Goal: Transaction & Acquisition: Purchase product/service

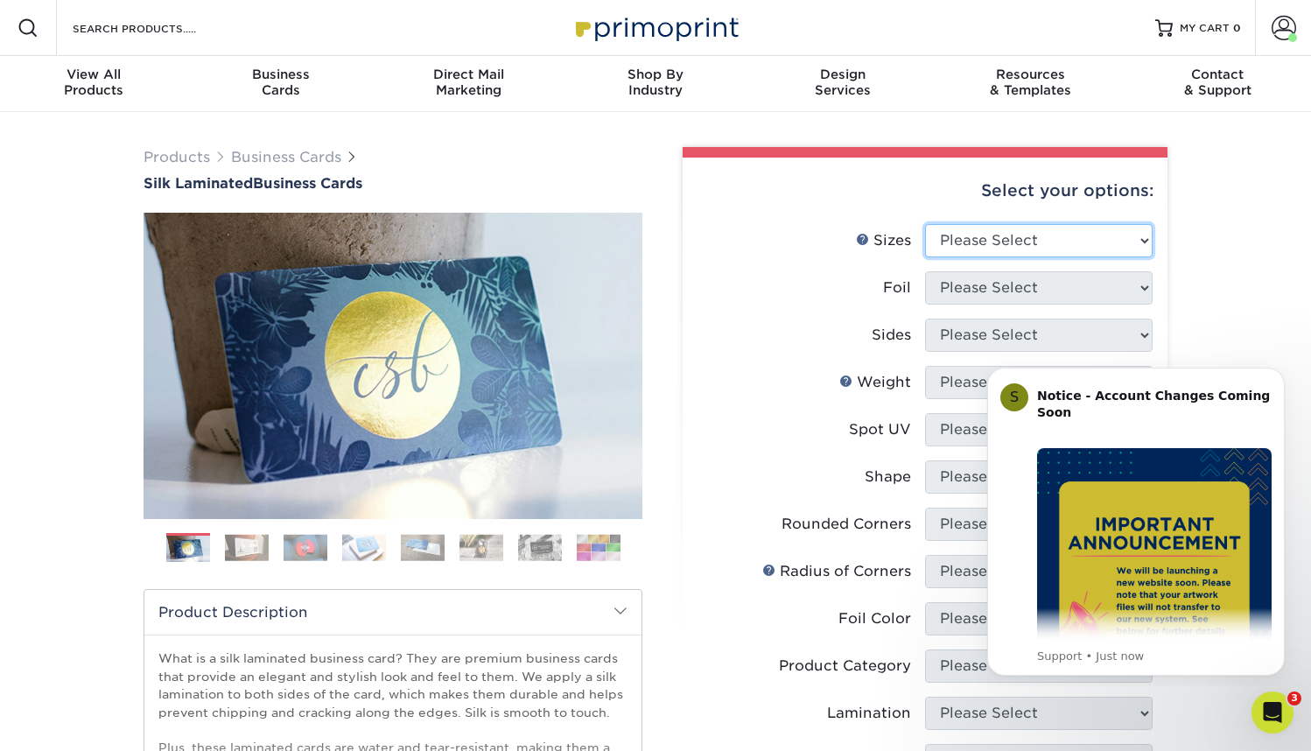
select select "2.50x2.50"
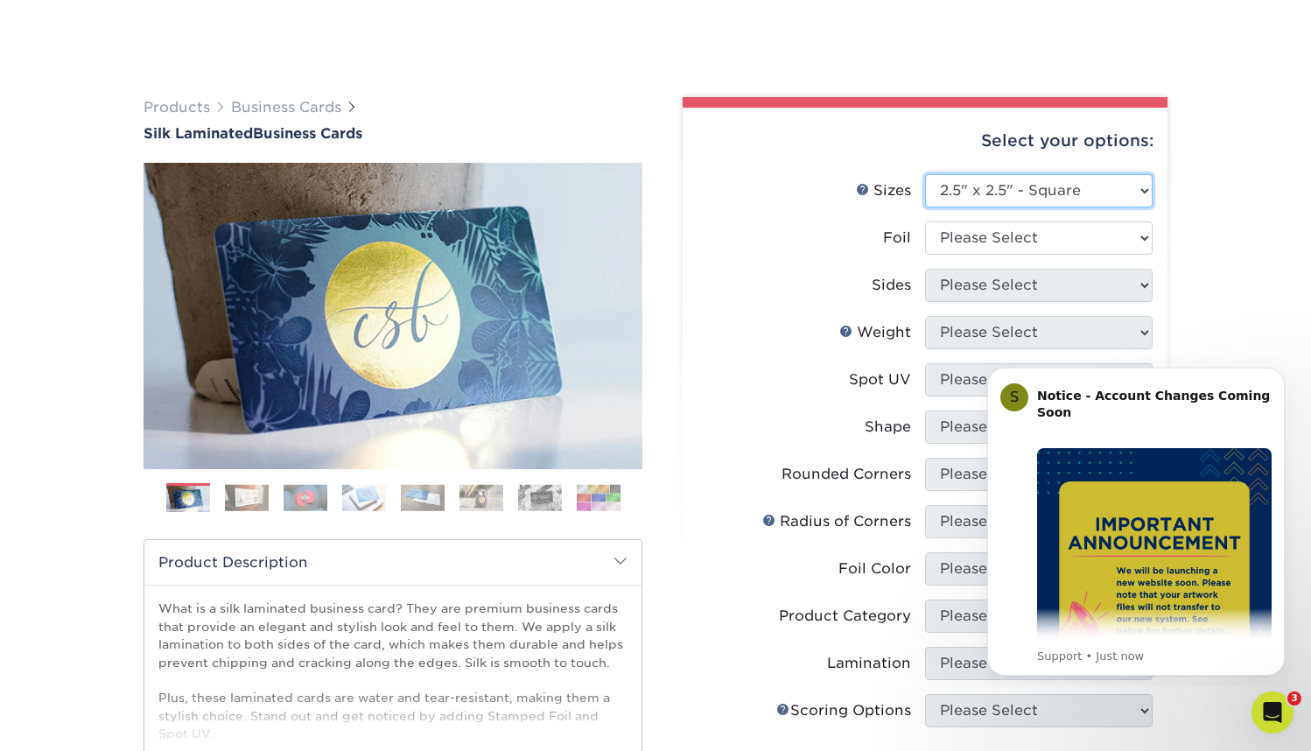
scroll to position [173, 0]
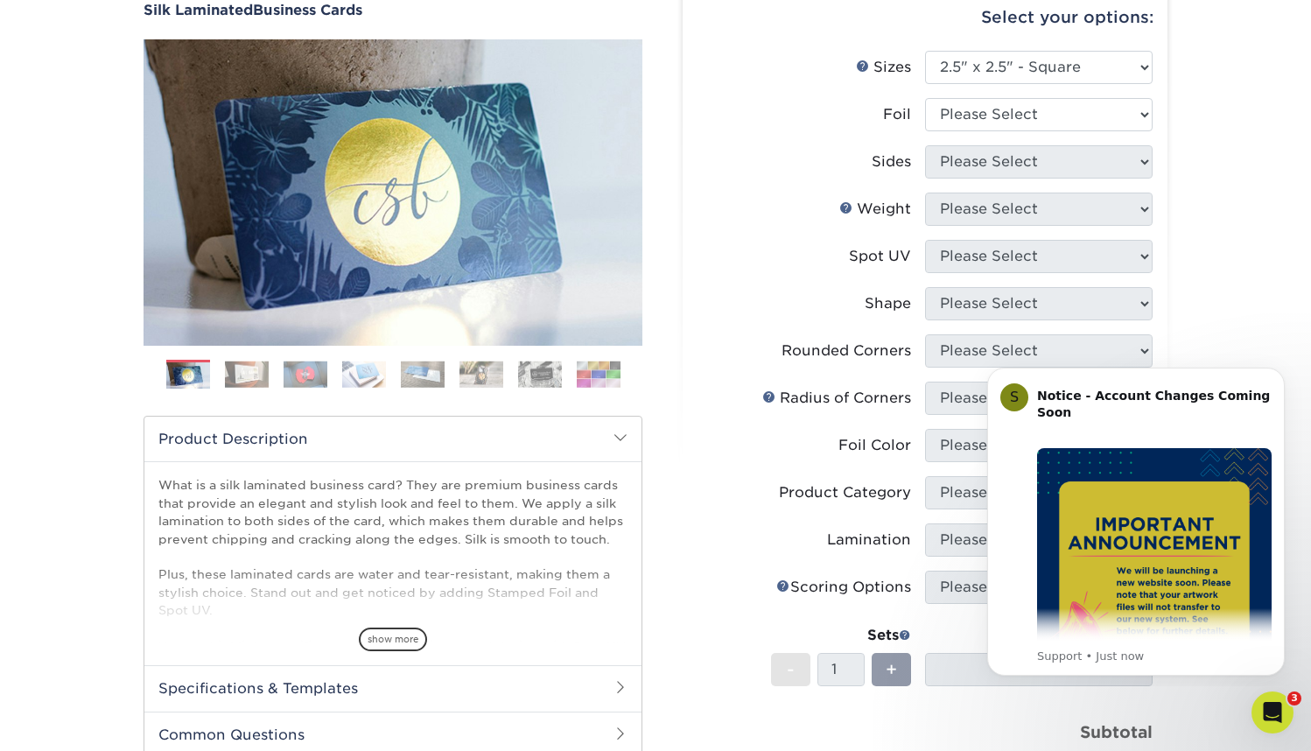
click at [818, 166] on label "Sides" at bounding box center [811, 161] width 228 height 33
click at [1275, 375] on icon "Dismiss notification" at bounding box center [1280, 373] width 10 height 10
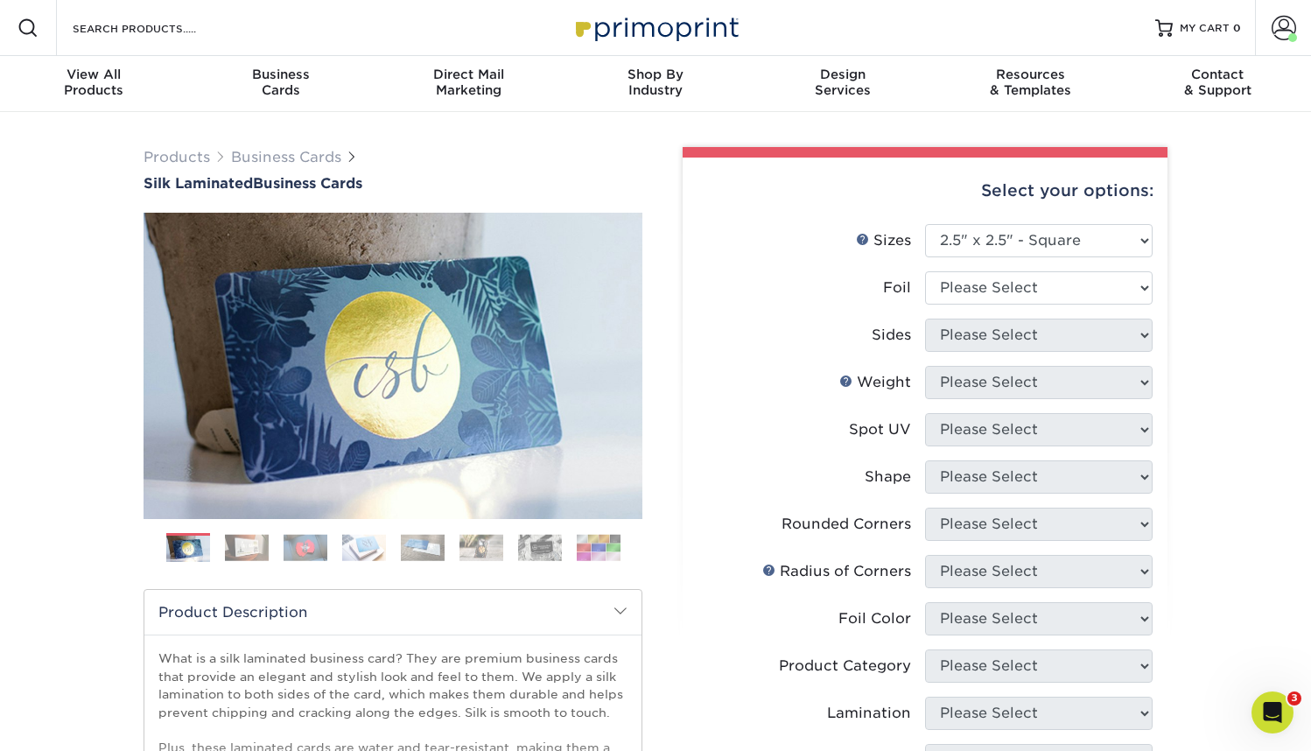
scroll to position [0, 0]
select select "0"
select select "13abbda7-1d64-4f25-8bb2-c179b224825d"
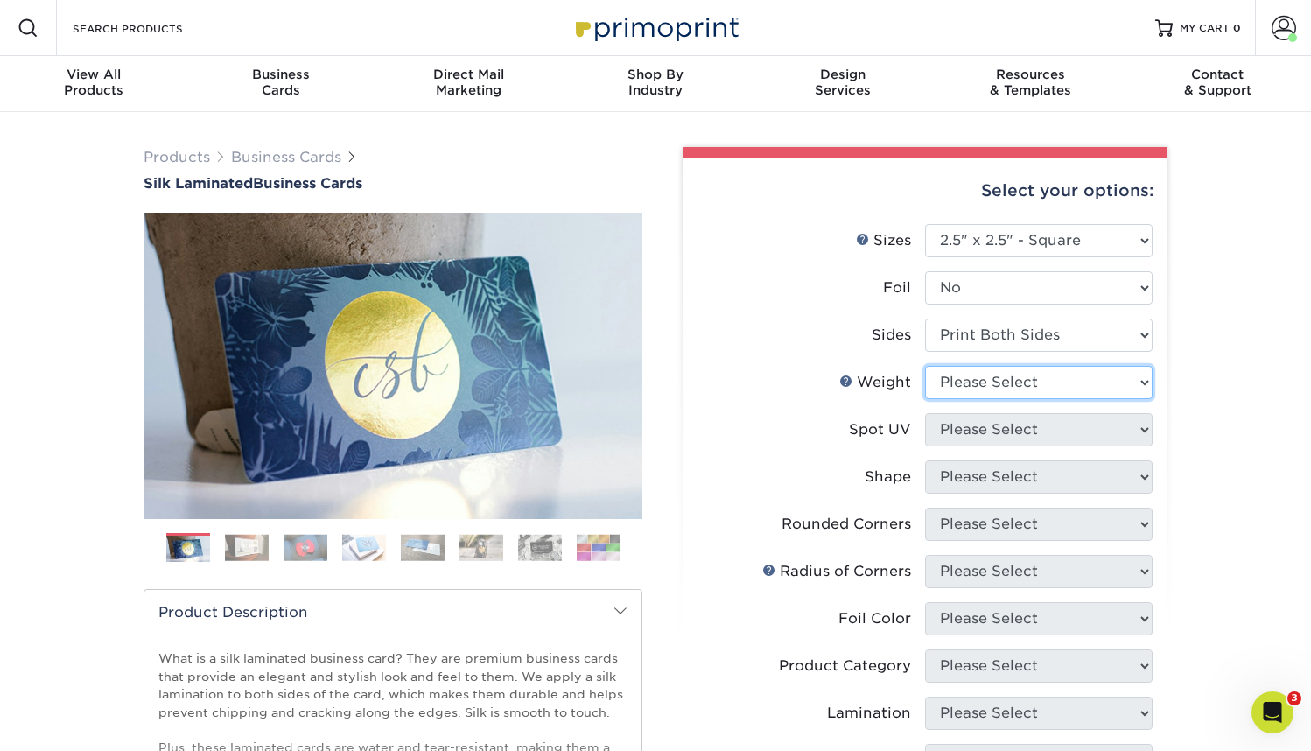
select select "16PT"
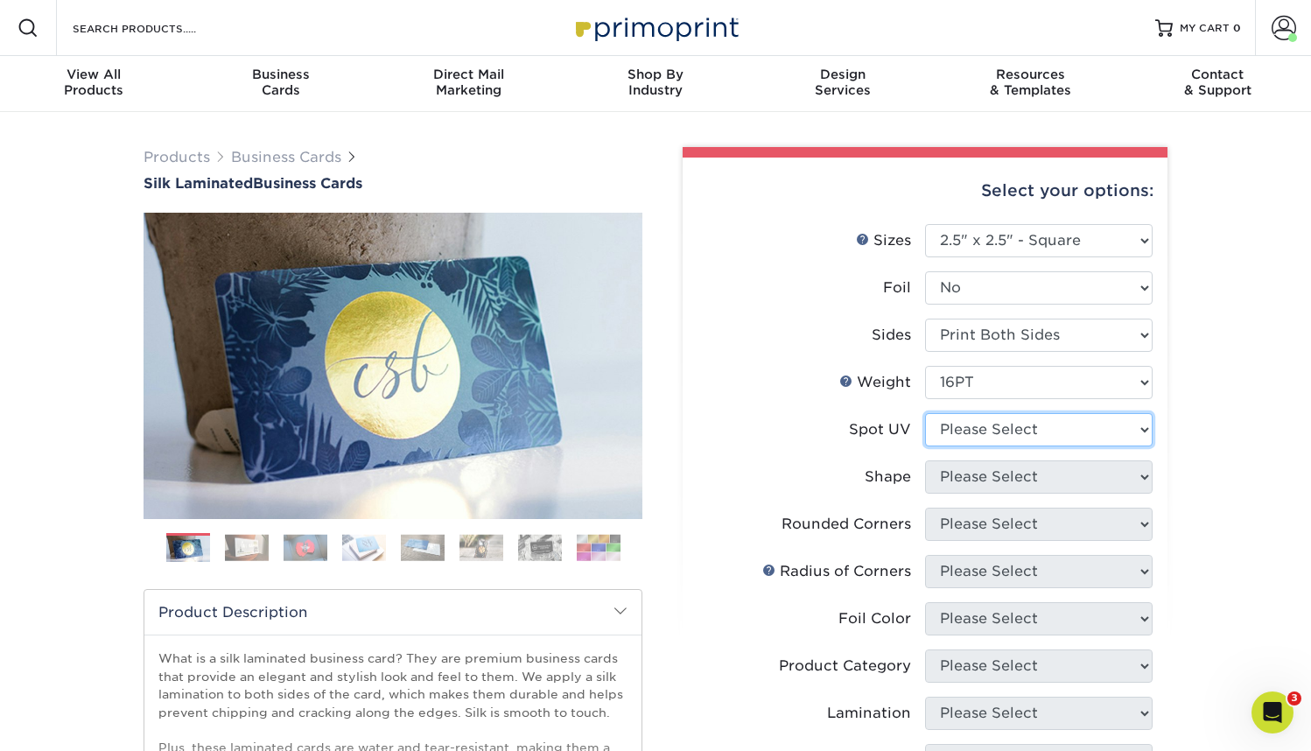
select select "1"
select select "standard"
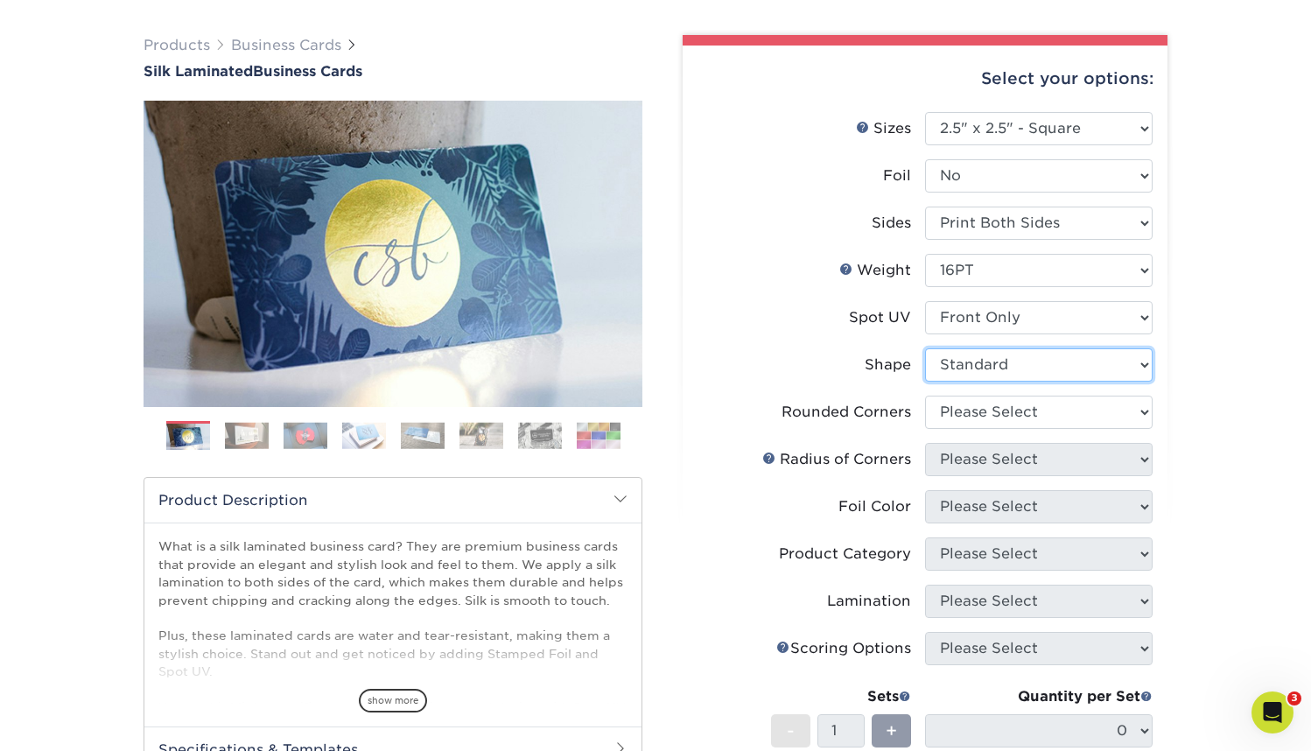
scroll to position [116, 0]
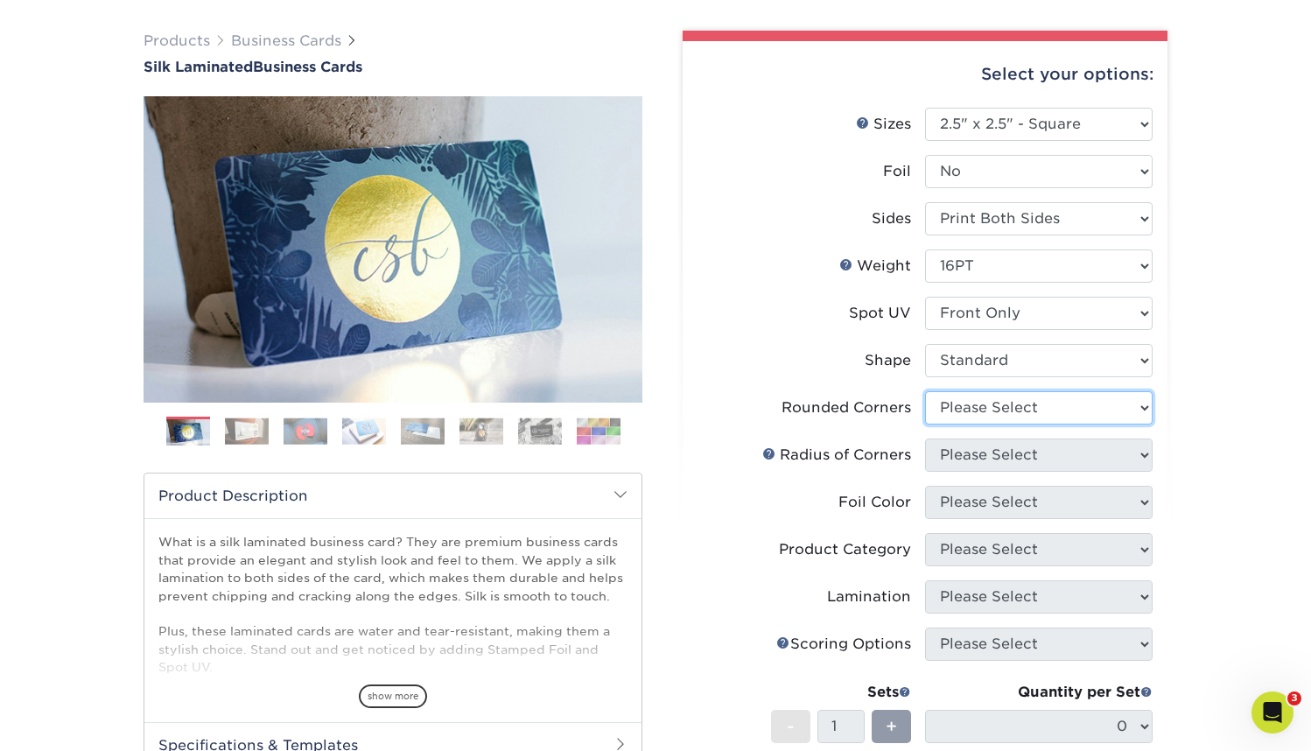
select select "7672df9e-0e0a-464d-8e1f-920c575e4da3"
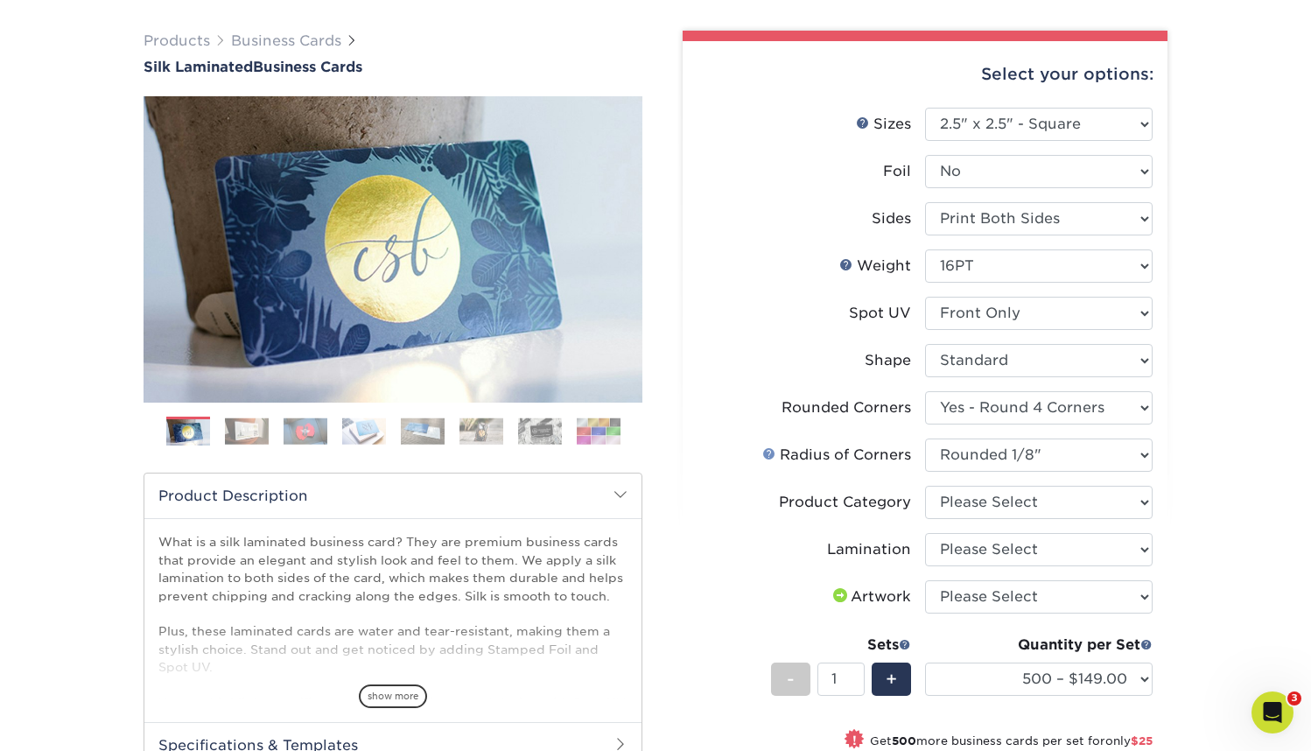
click at [768, 454] on link at bounding box center [769, 453] width 14 height 14
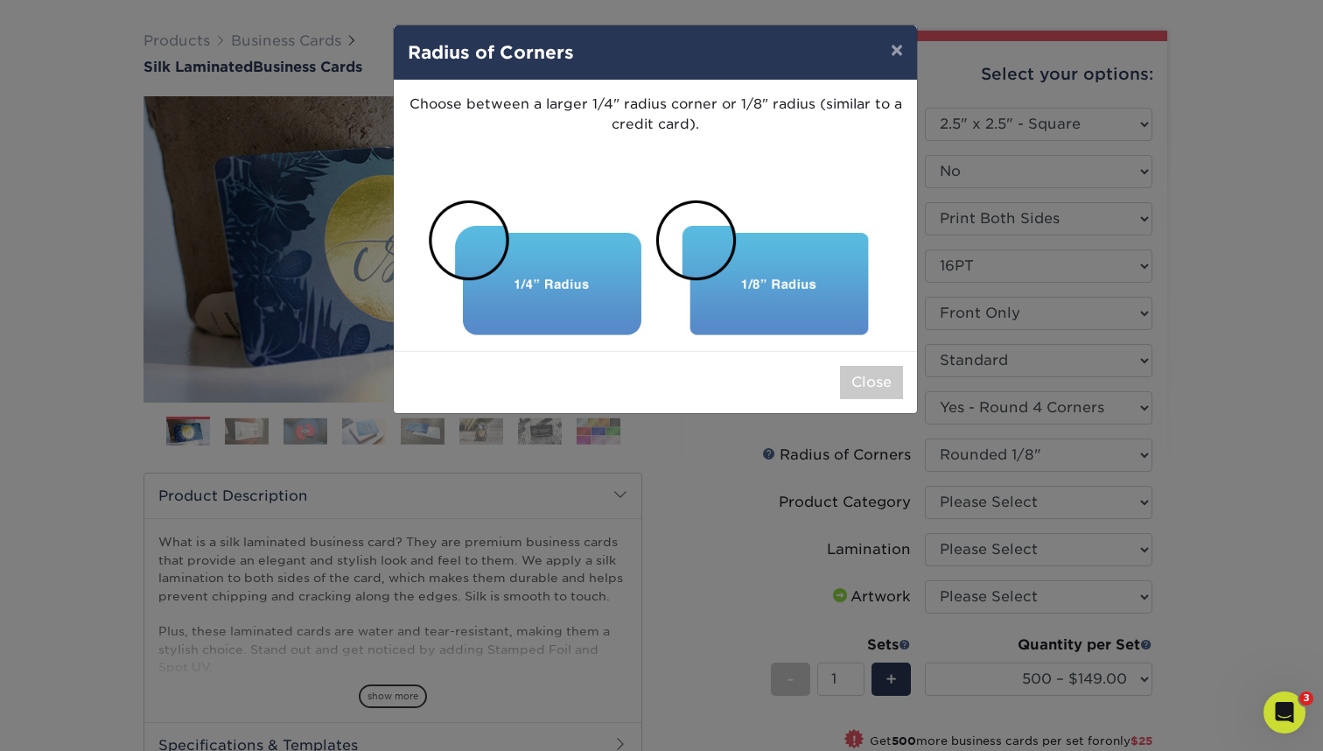
click at [892, 47] on button "×" at bounding box center [897, 49] width 40 height 49
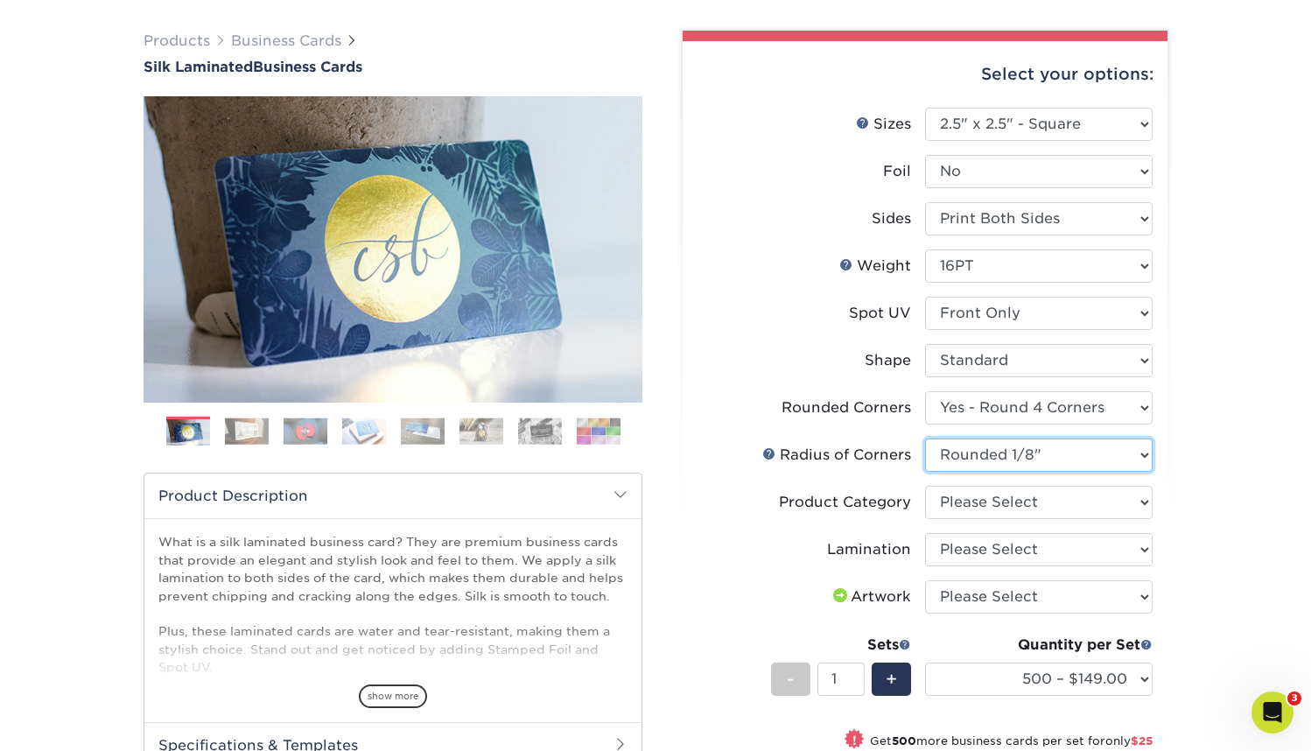
select select "479fbfe7-6a0c-4895-8c9a-81739b7486c9"
select select "3b5148f1-0588-4f88-a218-97bcfdce65c1"
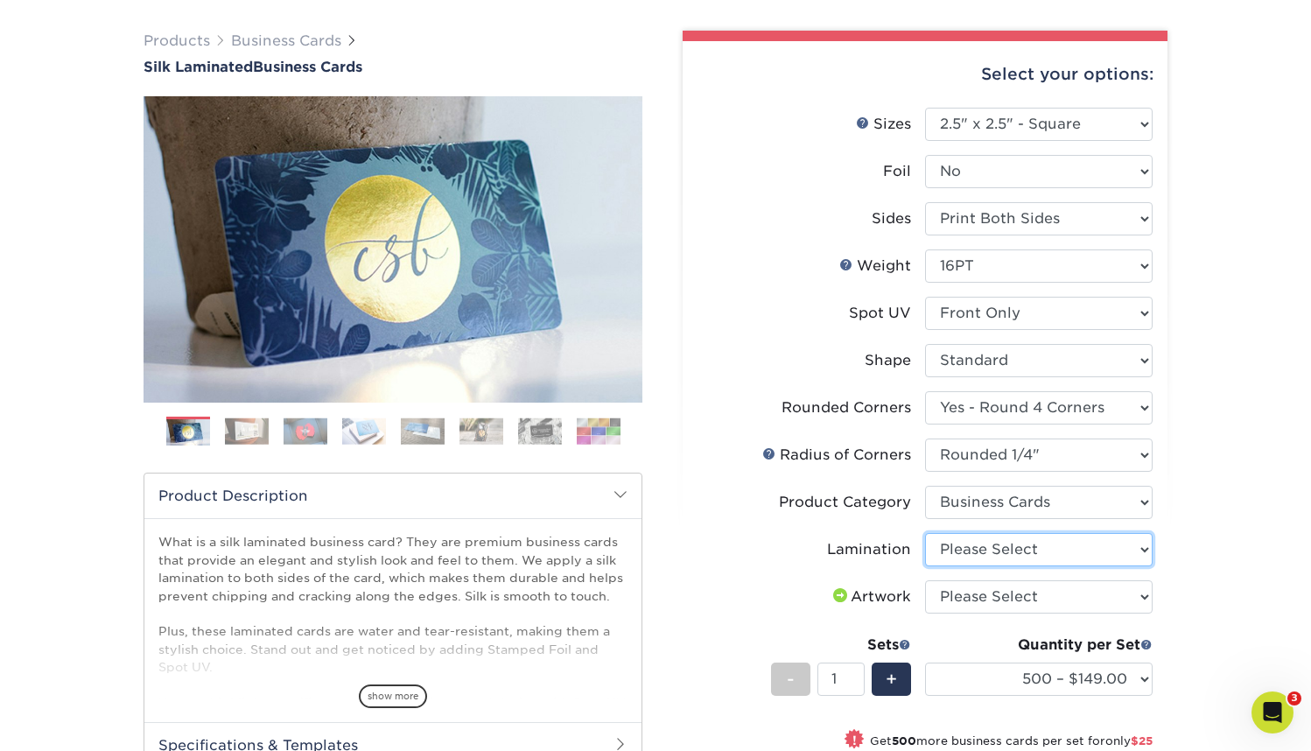
select select "ccacb42f-45f7-42d3-bbd3-7c8421cf37f0"
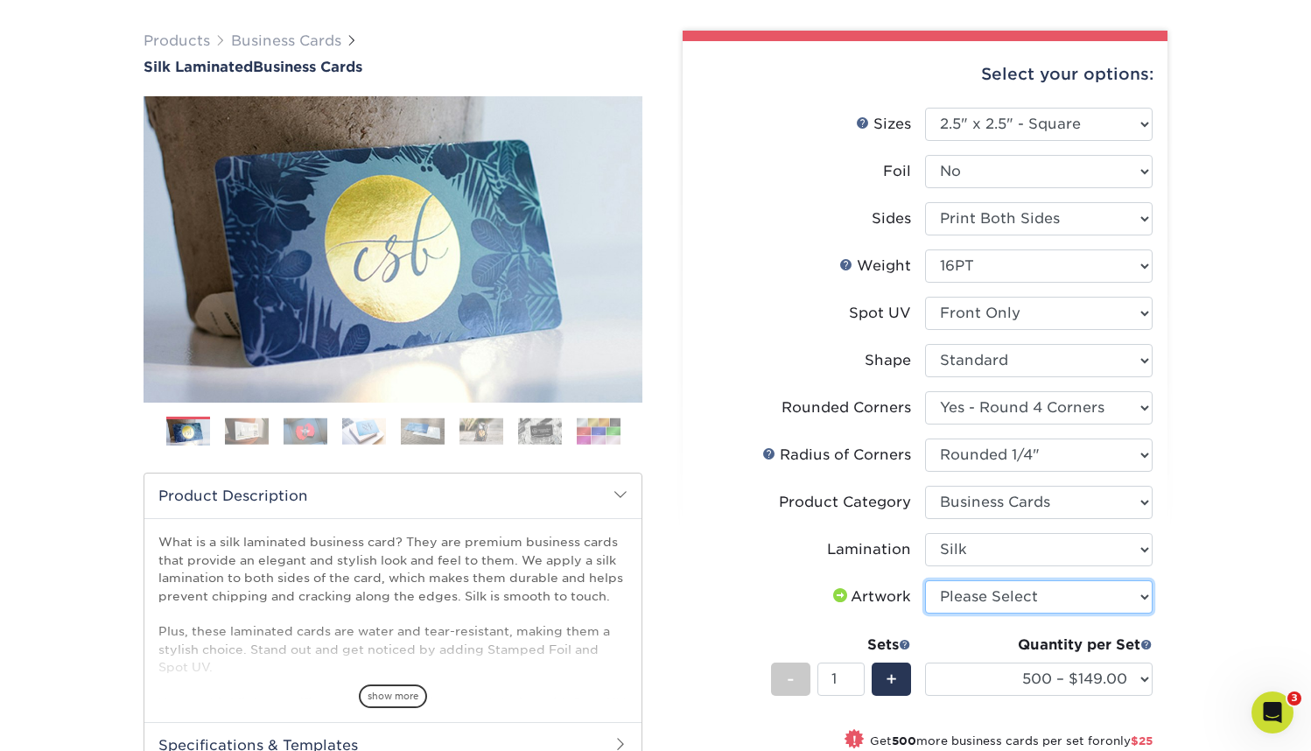
select select "upload"
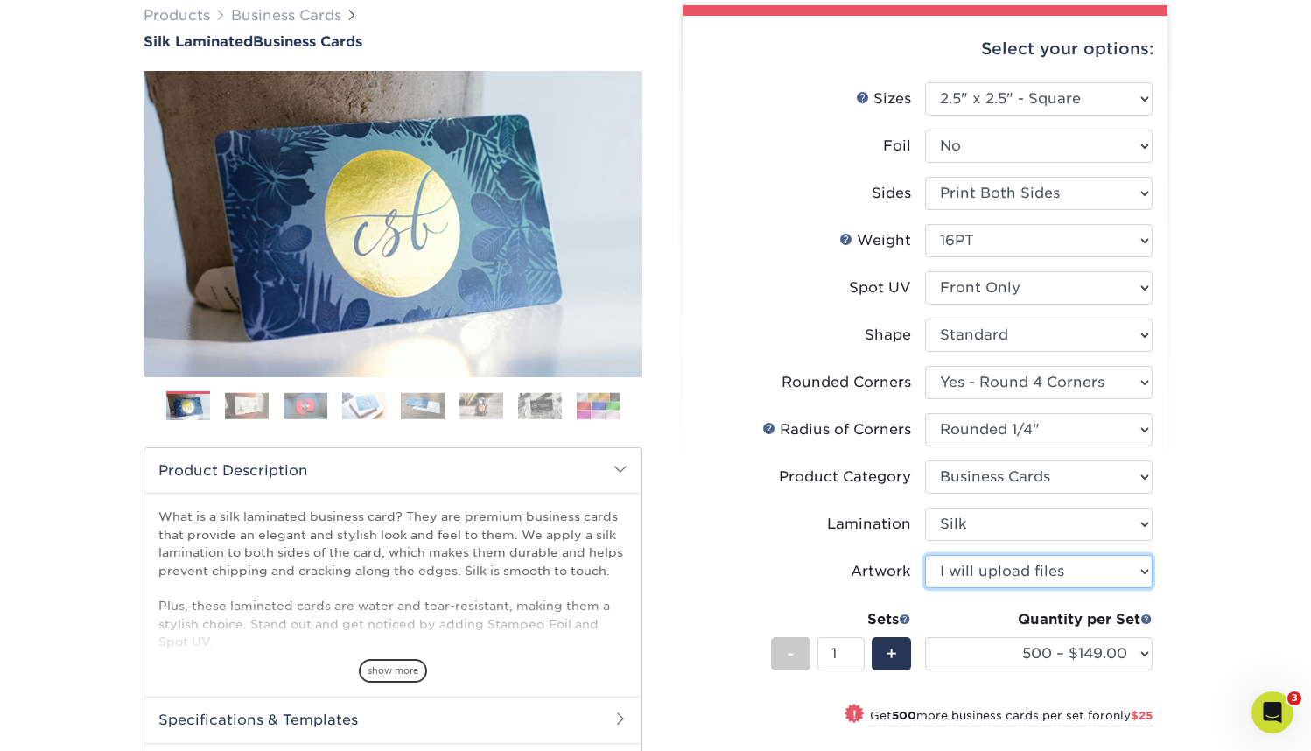
scroll to position [119, 0]
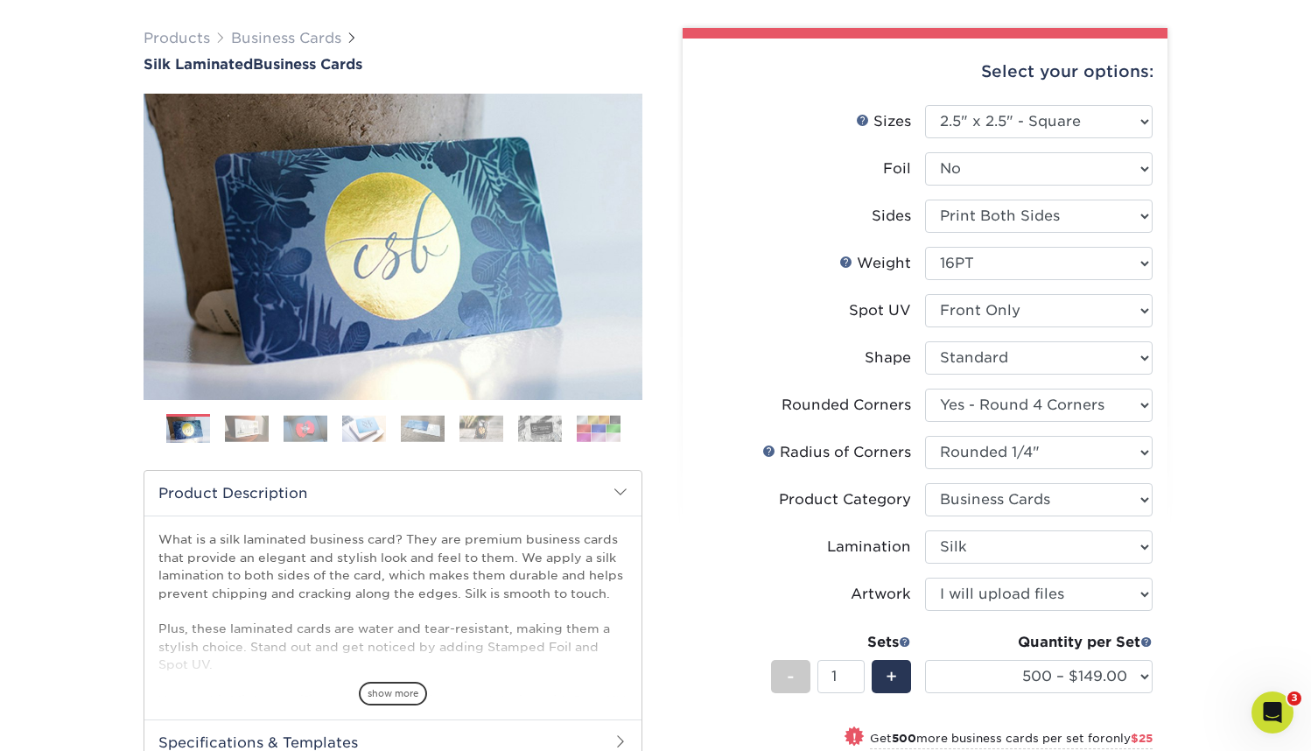
click at [239, 435] on img at bounding box center [247, 428] width 44 height 27
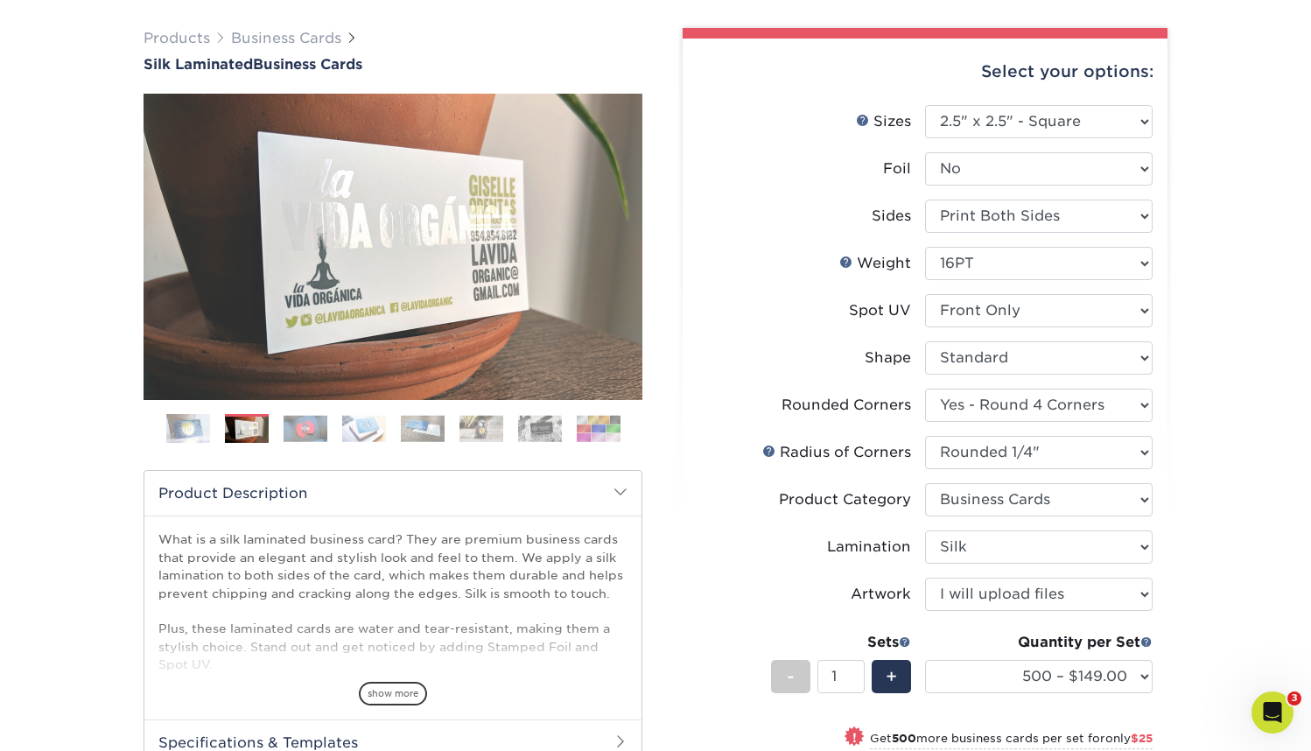
click at [303, 431] on img at bounding box center [306, 428] width 44 height 27
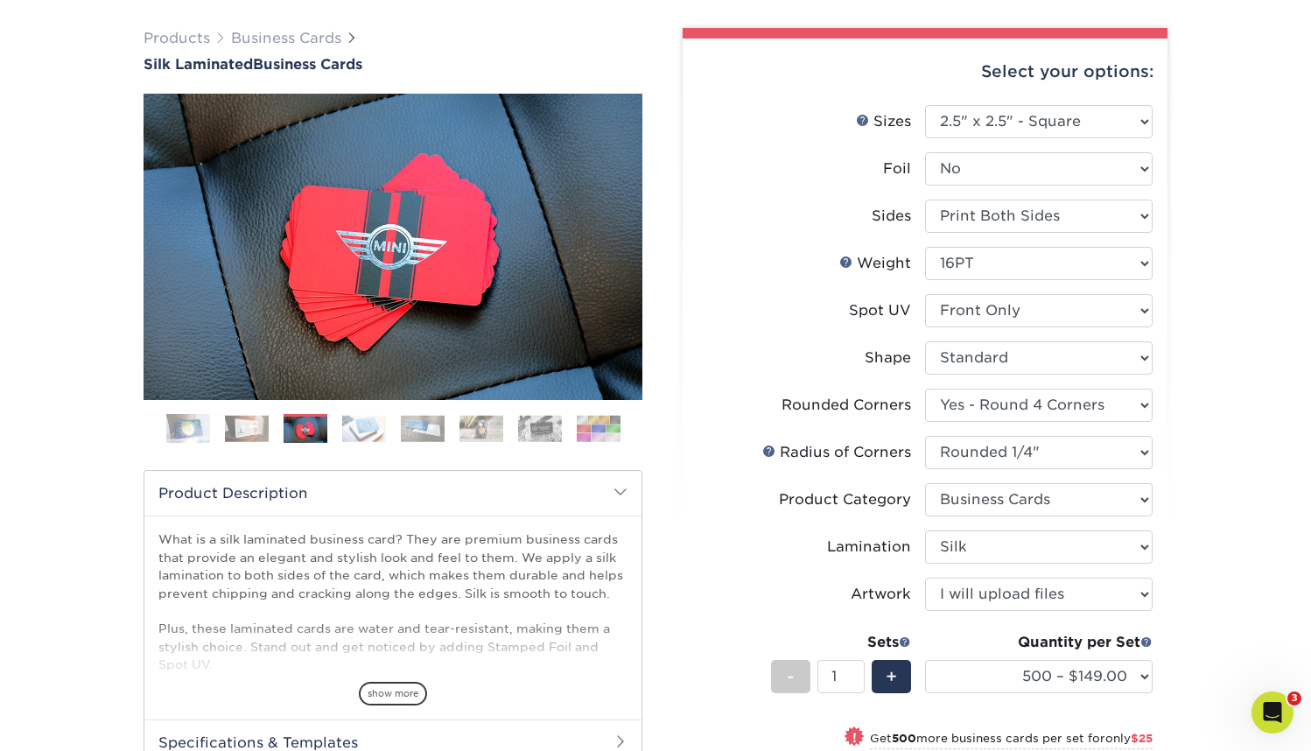
click at [374, 431] on img at bounding box center [364, 428] width 44 height 27
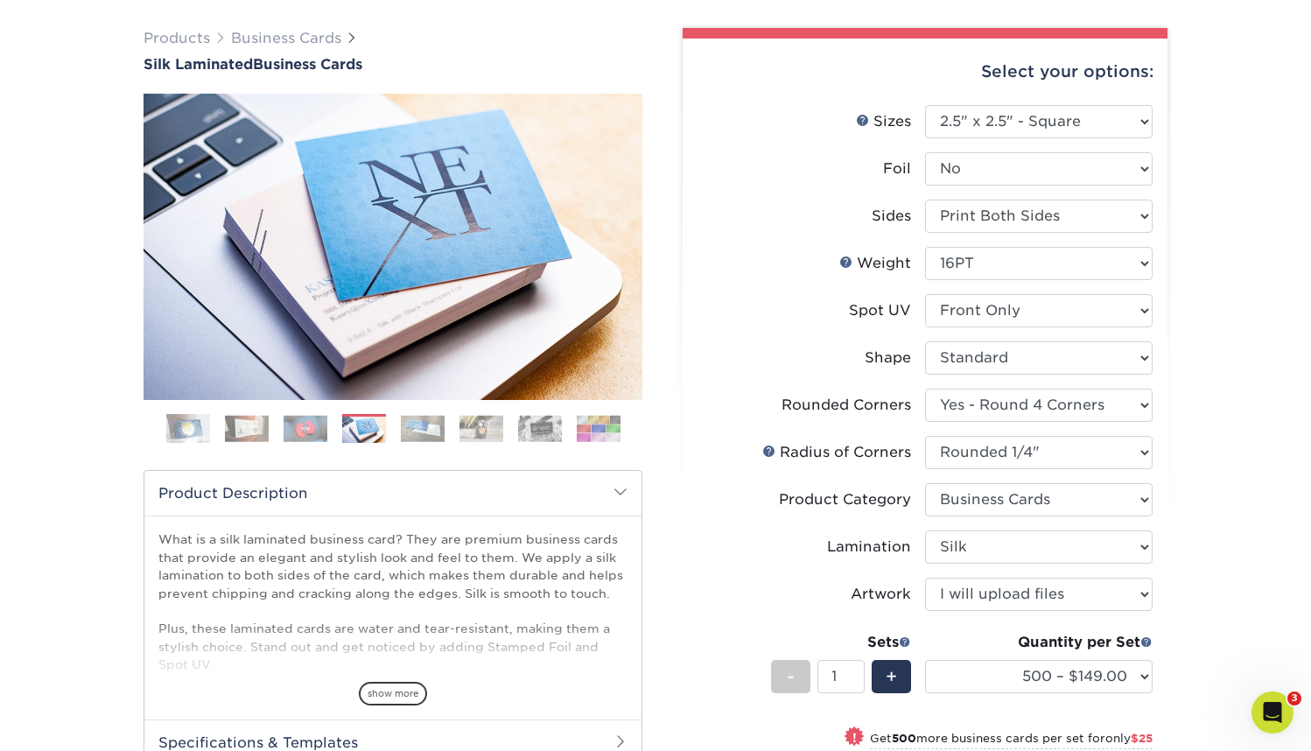
click at [423, 432] on img at bounding box center [423, 428] width 44 height 27
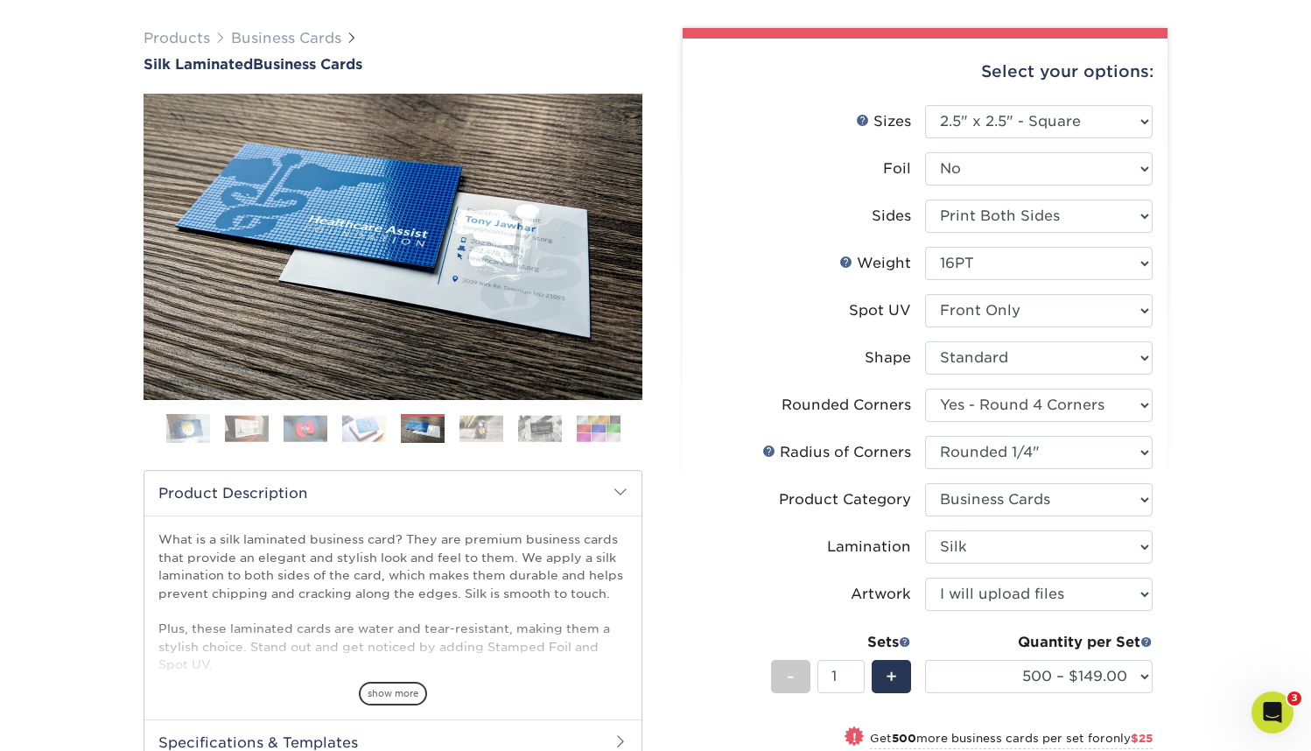
click at [471, 435] on img at bounding box center [481, 428] width 44 height 27
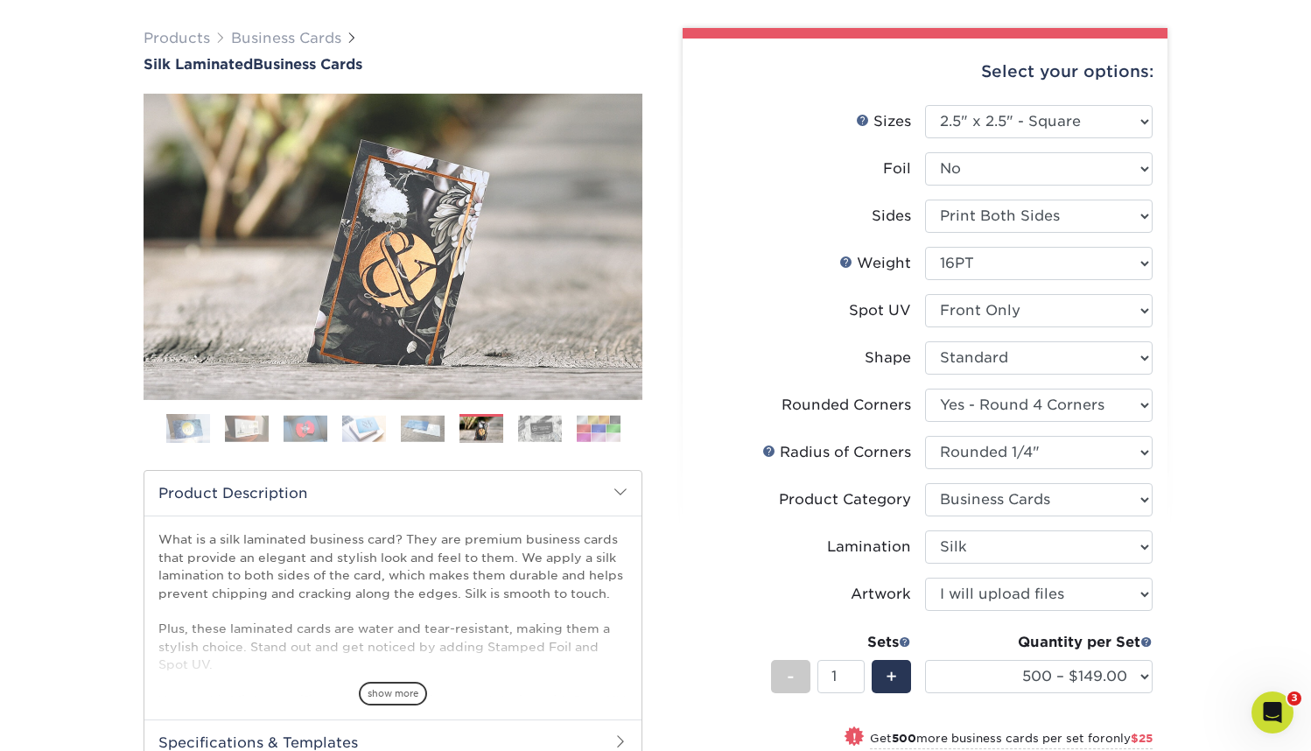
click at [536, 435] on img at bounding box center [540, 428] width 44 height 27
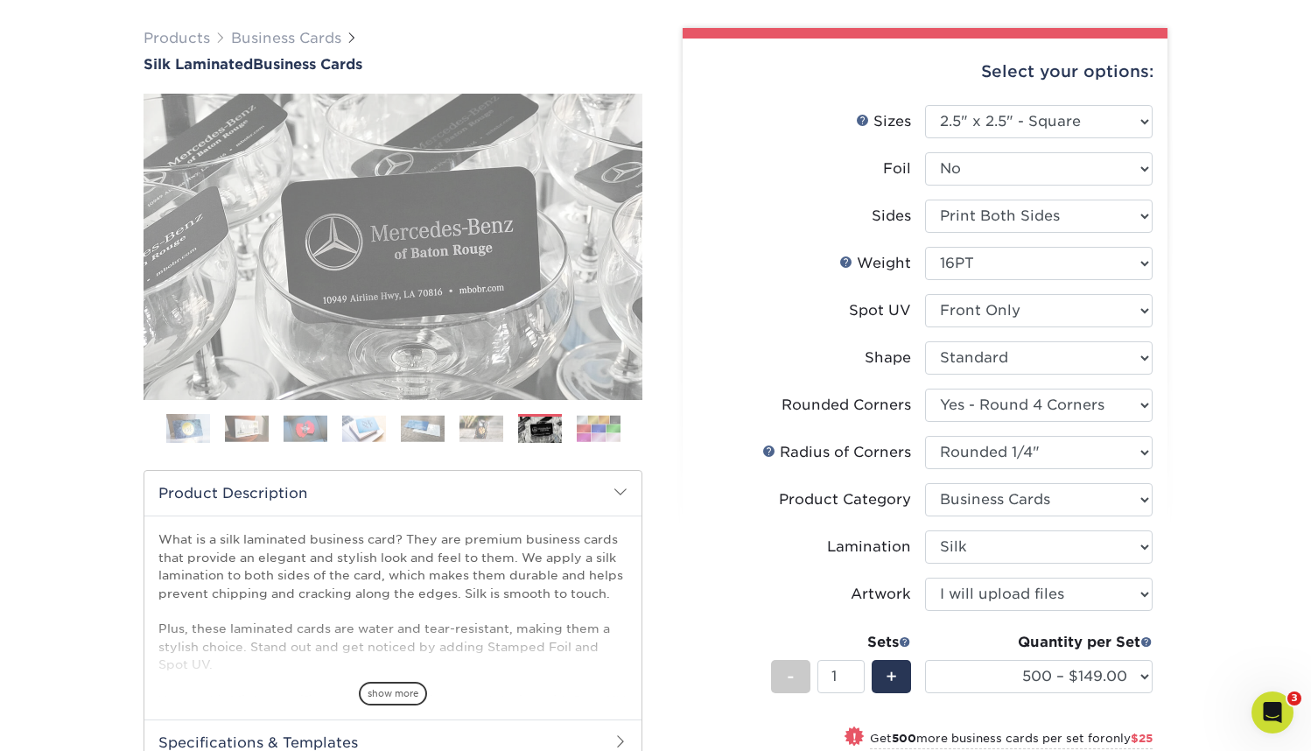
click at [603, 429] on img at bounding box center [599, 428] width 44 height 27
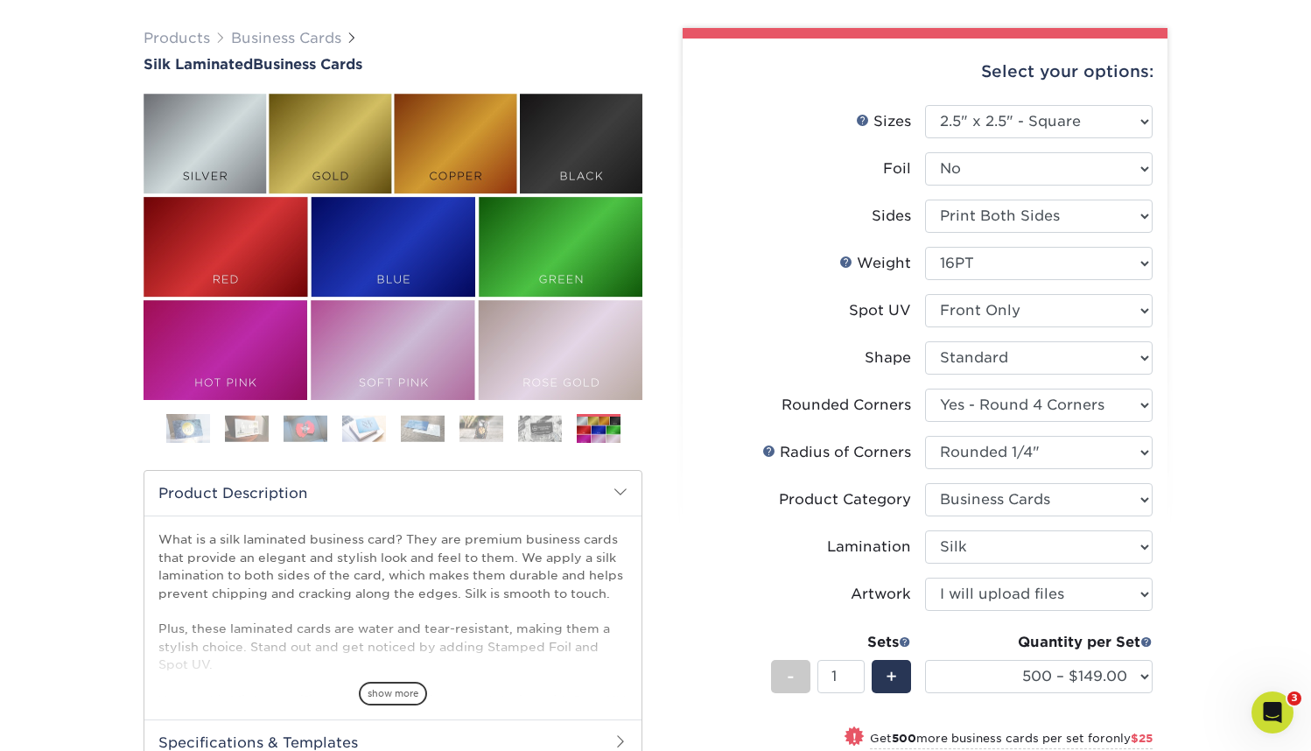
click at [564, 432] on ol at bounding box center [393, 435] width 499 height 42
click at [550, 436] on img at bounding box center [540, 428] width 44 height 27
